Goal: Task Accomplishment & Management: Use online tool/utility

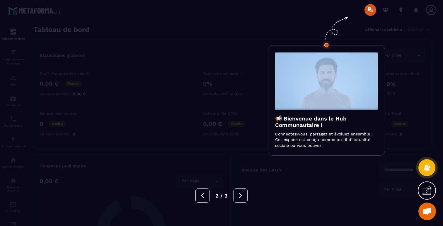
click at [89, 43] on div at bounding box center [221, 113] width 443 height 226
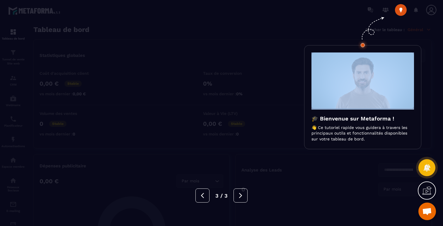
click at [89, 43] on div at bounding box center [221, 113] width 443 height 226
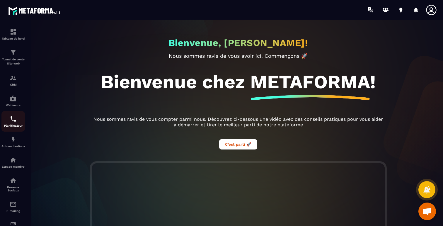
click at [15, 119] on img at bounding box center [13, 118] width 7 height 7
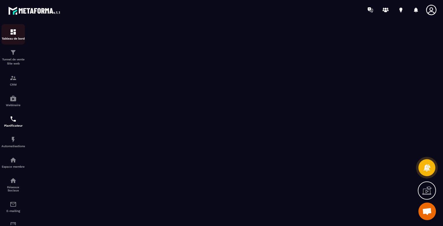
click at [13, 32] on img at bounding box center [13, 31] width 7 height 7
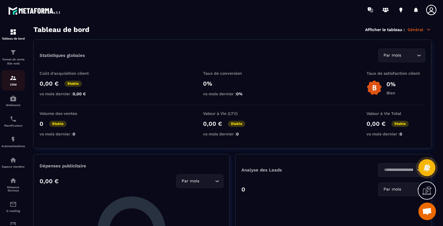
click at [11, 83] on p "CRM" at bounding box center [12, 84] width 23 height 3
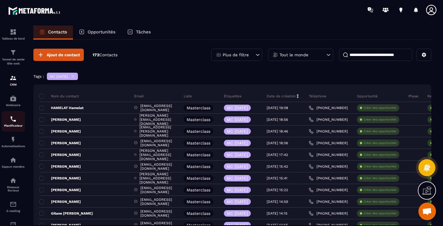
click at [14, 118] on img at bounding box center [13, 118] width 7 height 7
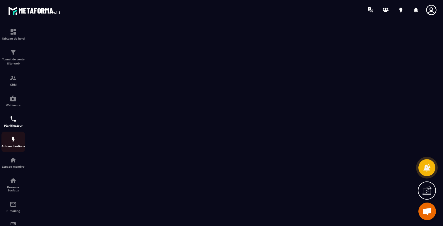
click at [15, 144] on div "Automatisations" at bounding box center [12, 142] width 23 height 12
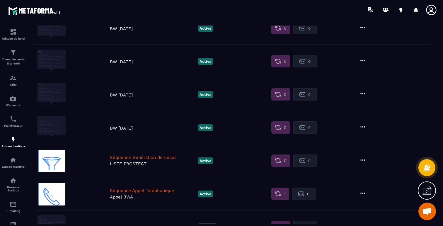
scroll to position [296, 0]
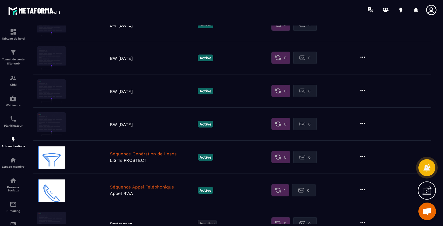
click at [154, 188] on p "Séquence Appel Téléphonique" at bounding box center [152, 186] width 85 height 5
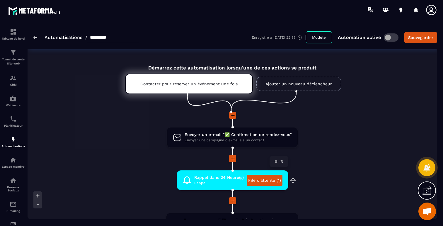
click at [262, 182] on link "File d'attente (1)" at bounding box center [264, 179] width 36 height 11
